Goal: Information Seeking & Learning: Find specific fact

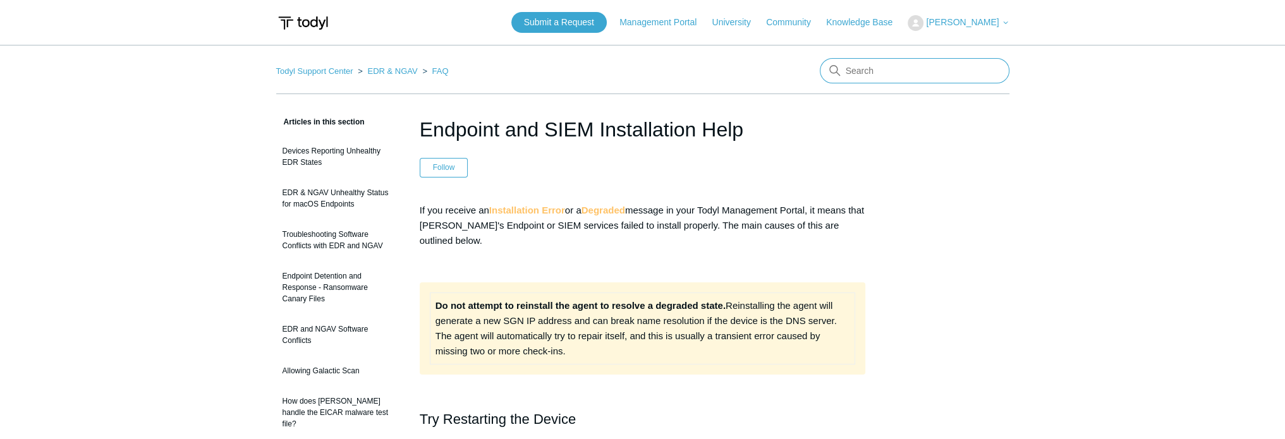
click at [862, 71] on input "Search" at bounding box center [915, 70] width 190 height 25
click at [885, 70] on input "Search" at bounding box center [915, 70] width 190 height 25
type input "reclaim sgn"
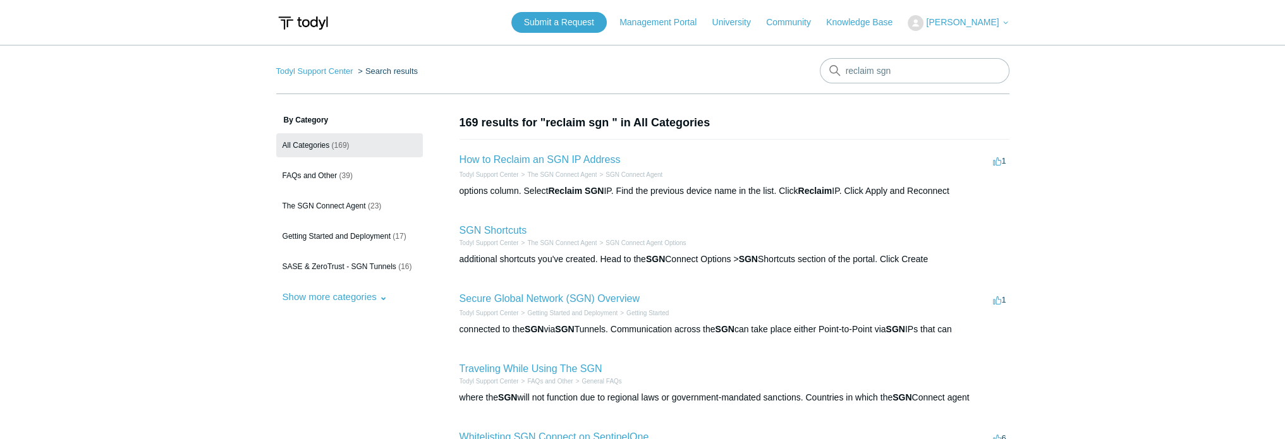
click at [570, 166] on h2 "How to Reclaim an SGN IP Address" at bounding box center [539, 159] width 161 height 15
click at [579, 155] on link "How to Reclaim an SGN IP Address" at bounding box center [539, 159] width 161 height 11
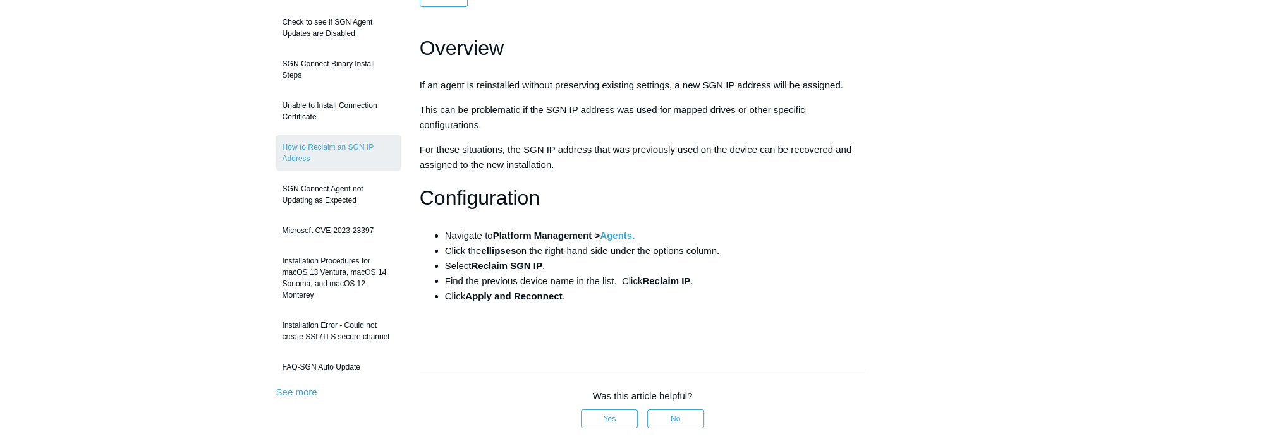
scroll to position [253, 0]
